Goal: Go to known website: Access a specific website the user already knows

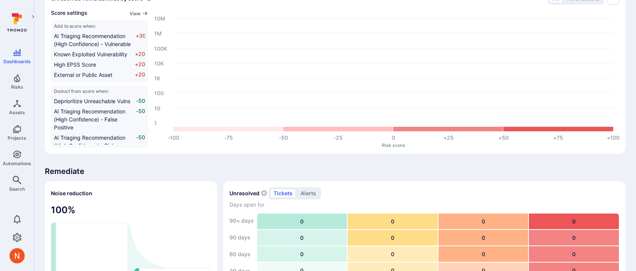
scroll to position [319, 0]
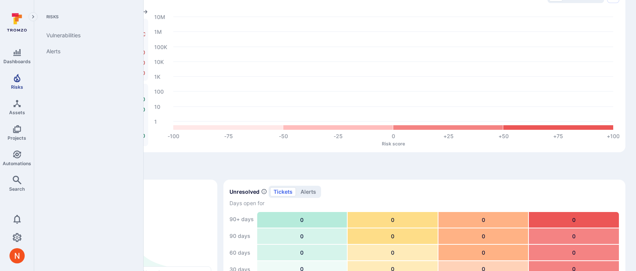
click at [16, 85] on span "Risks" at bounding box center [17, 87] width 12 height 6
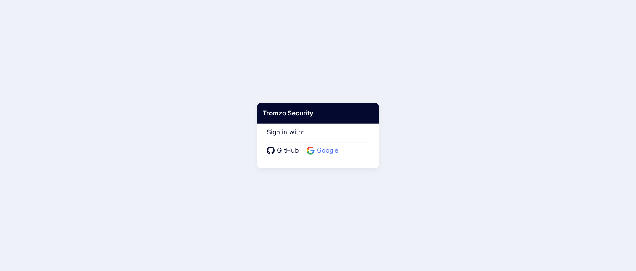
click at [317, 146] on span "Google" at bounding box center [328, 151] width 26 height 10
